Goal: Information Seeking & Learning: Learn about a topic

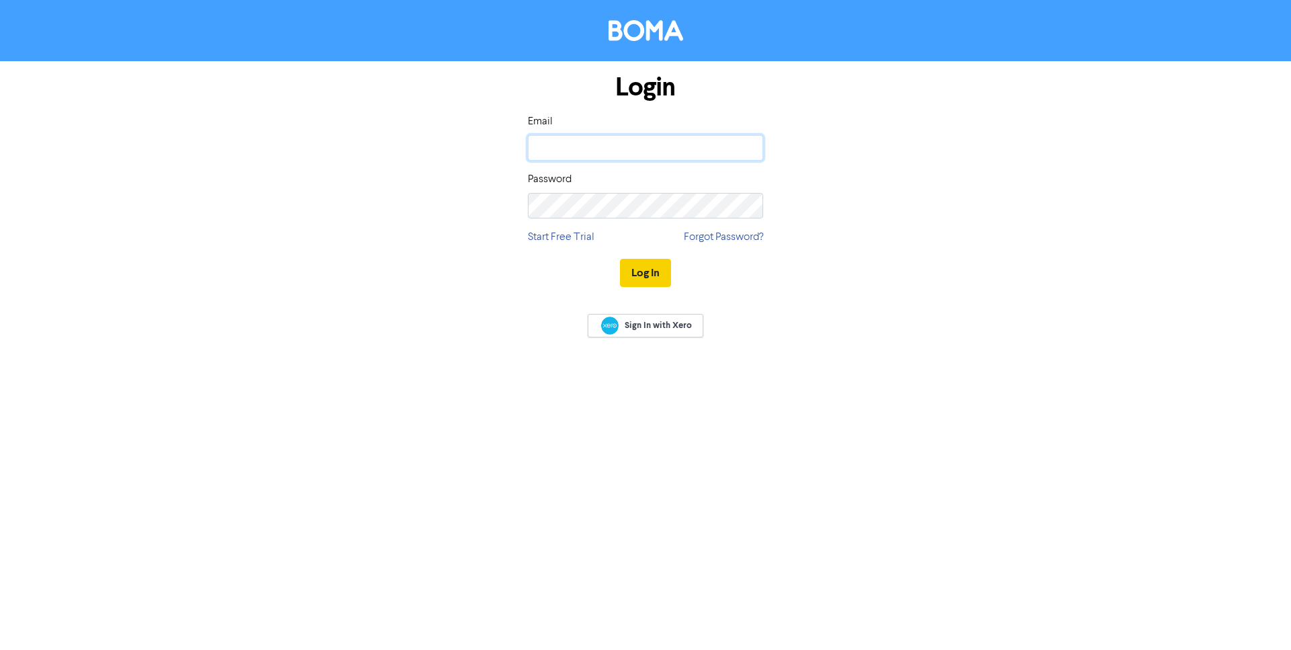
type input "dpankiewich@pankiewich.com"
click at [643, 270] on button "Log In" at bounding box center [645, 273] width 51 height 28
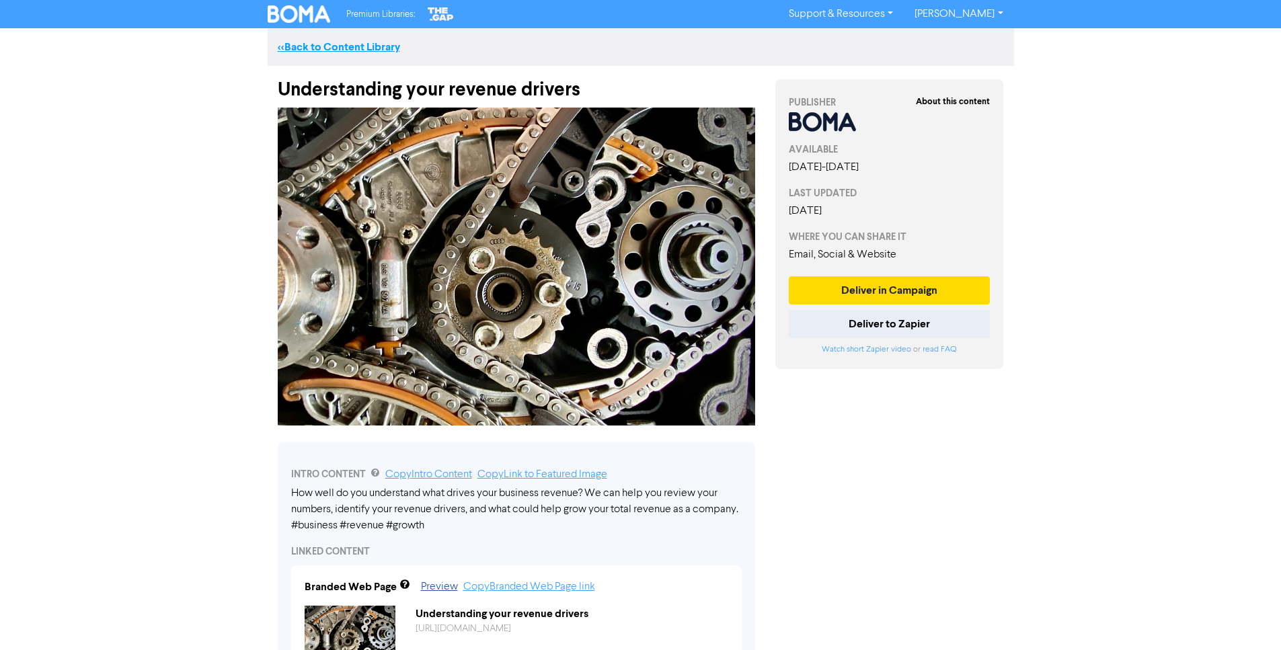
click at [290, 46] on link "<< Back to Content Library" at bounding box center [339, 46] width 122 height 13
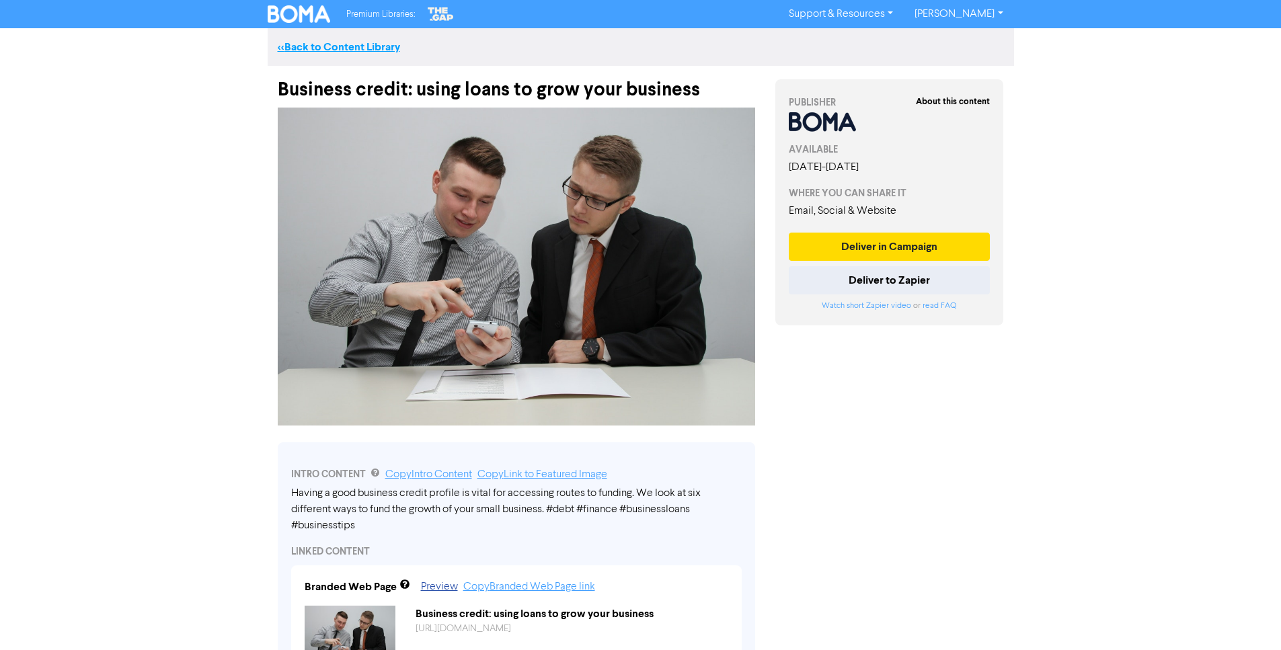
click at [344, 44] on link "<< Back to Content Library" at bounding box center [339, 46] width 122 height 13
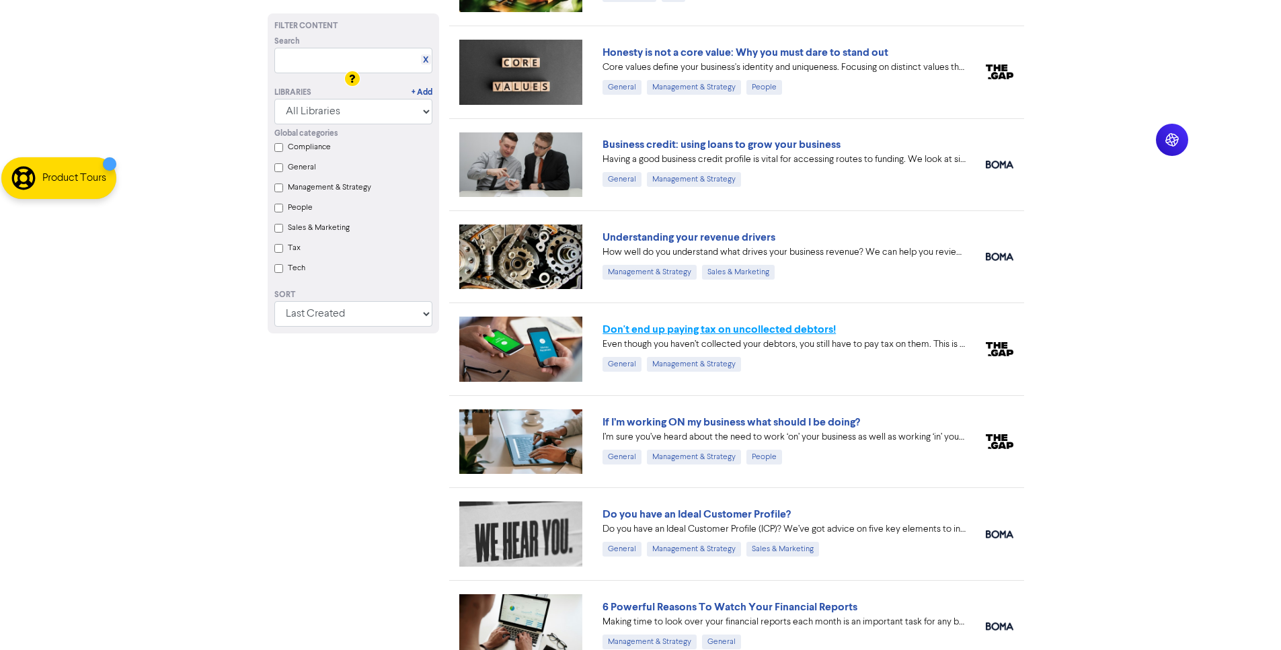
scroll to position [1511, 0]
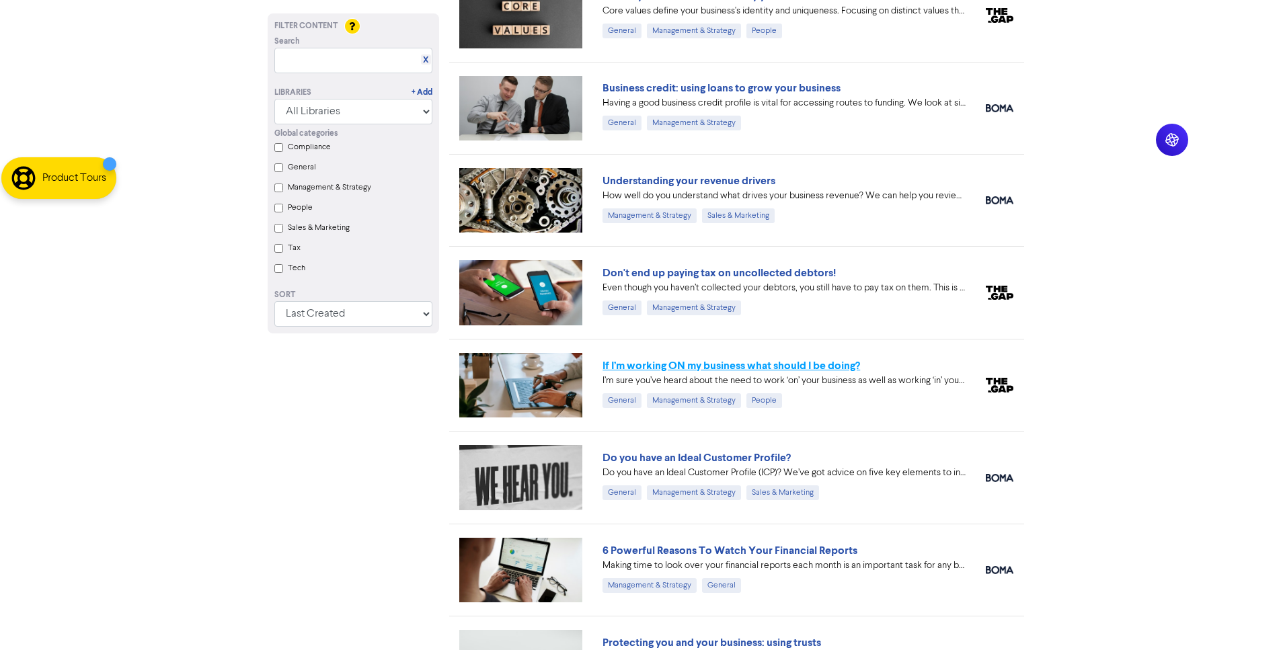
click at [758, 368] on link "If I’m working ON my business what should I be doing?" at bounding box center [730, 365] width 257 height 13
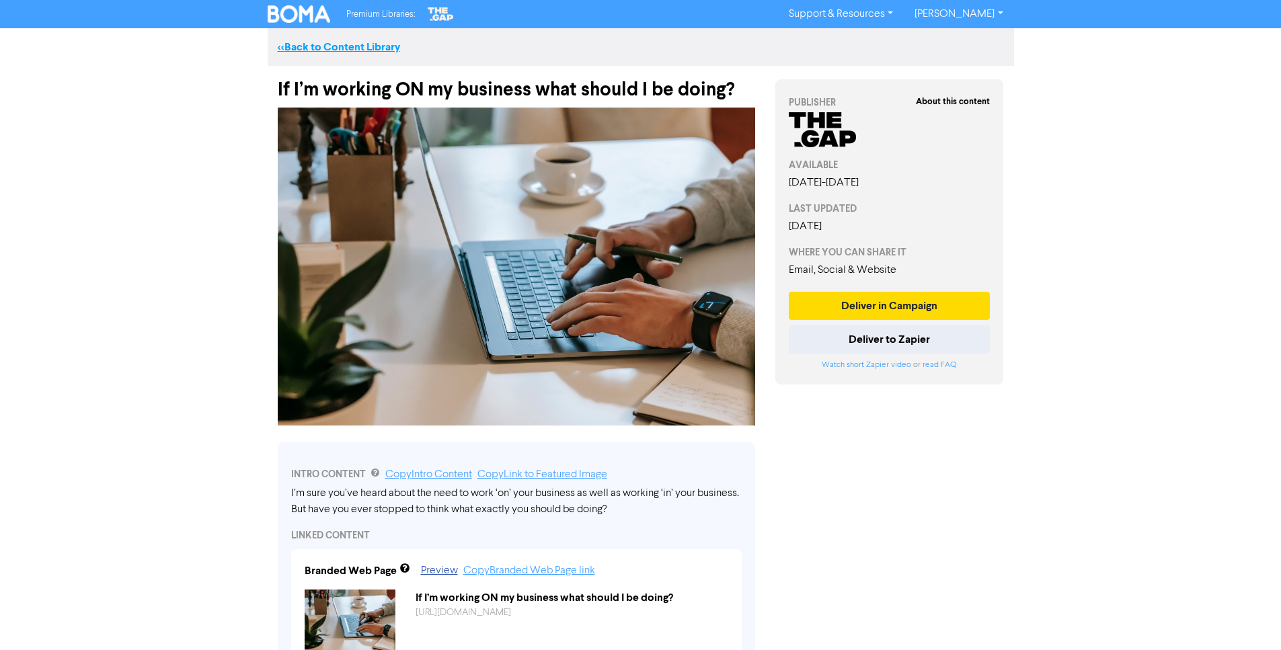
click at [307, 46] on link "<< Back to Content Library" at bounding box center [339, 46] width 122 height 13
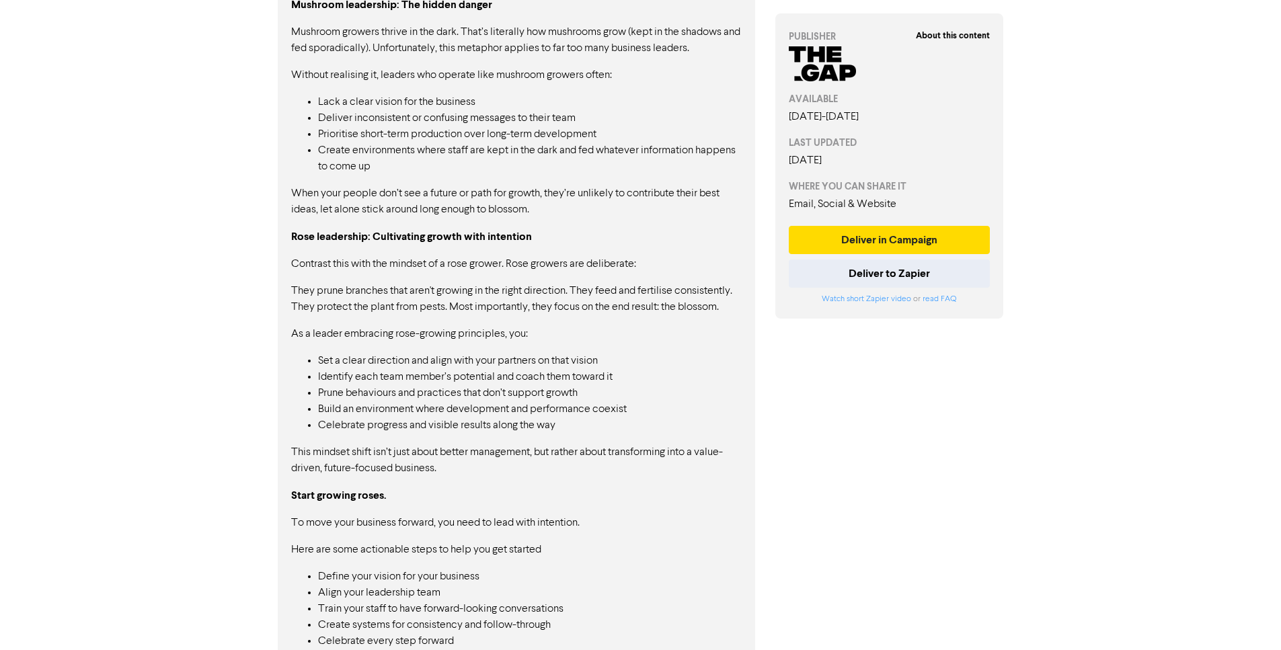
scroll to position [859, 0]
